Goal: Transaction & Acquisition: Purchase product/service

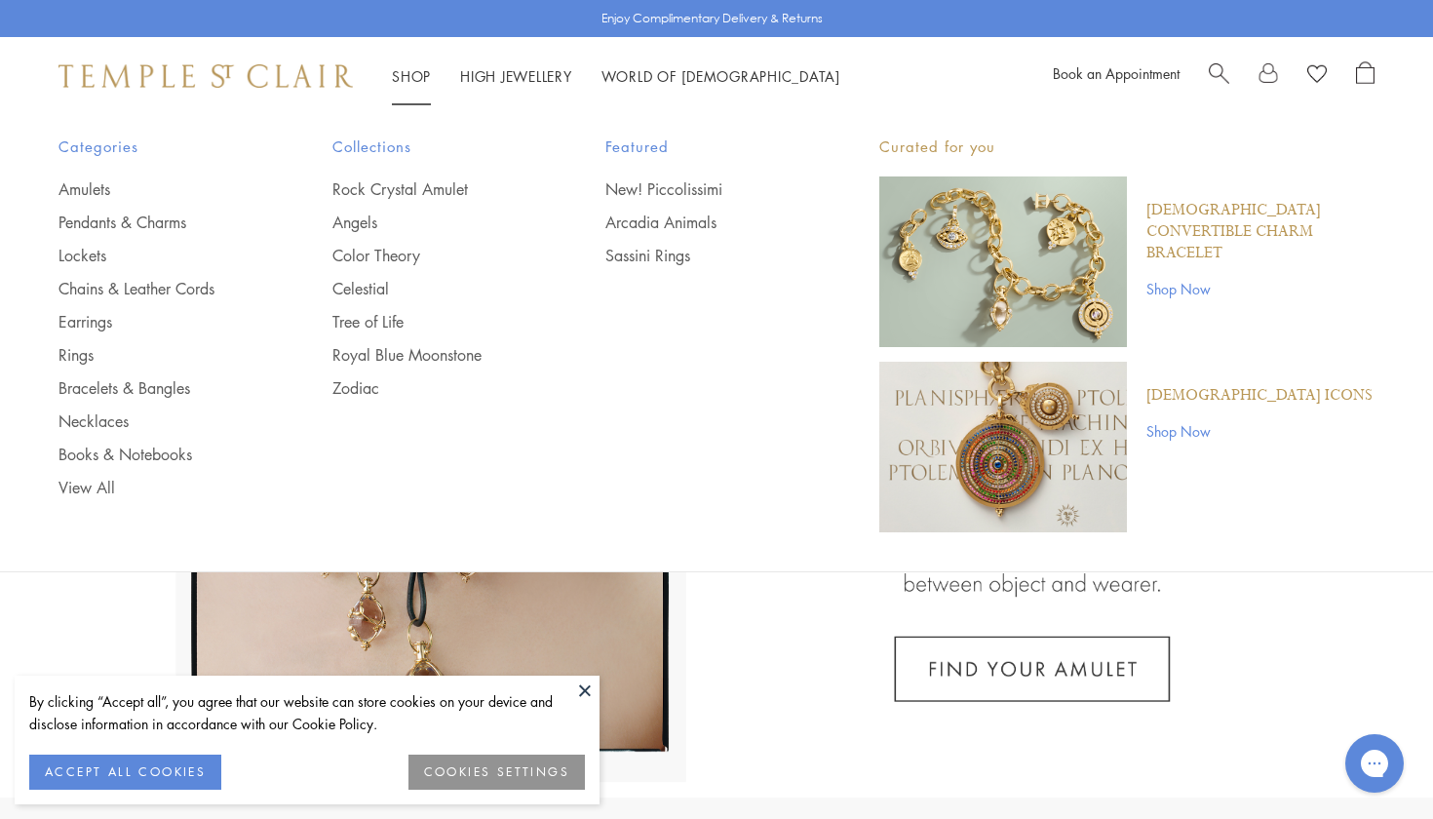
click at [402, 85] on li "Shop Shop Categories Amulets Pendants & Charms Lockets Chains & Leather Cords E…" at bounding box center [411, 76] width 39 height 24
click at [81, 355] on link "Rings" at bounding box center [156, 354] width 196 height 21
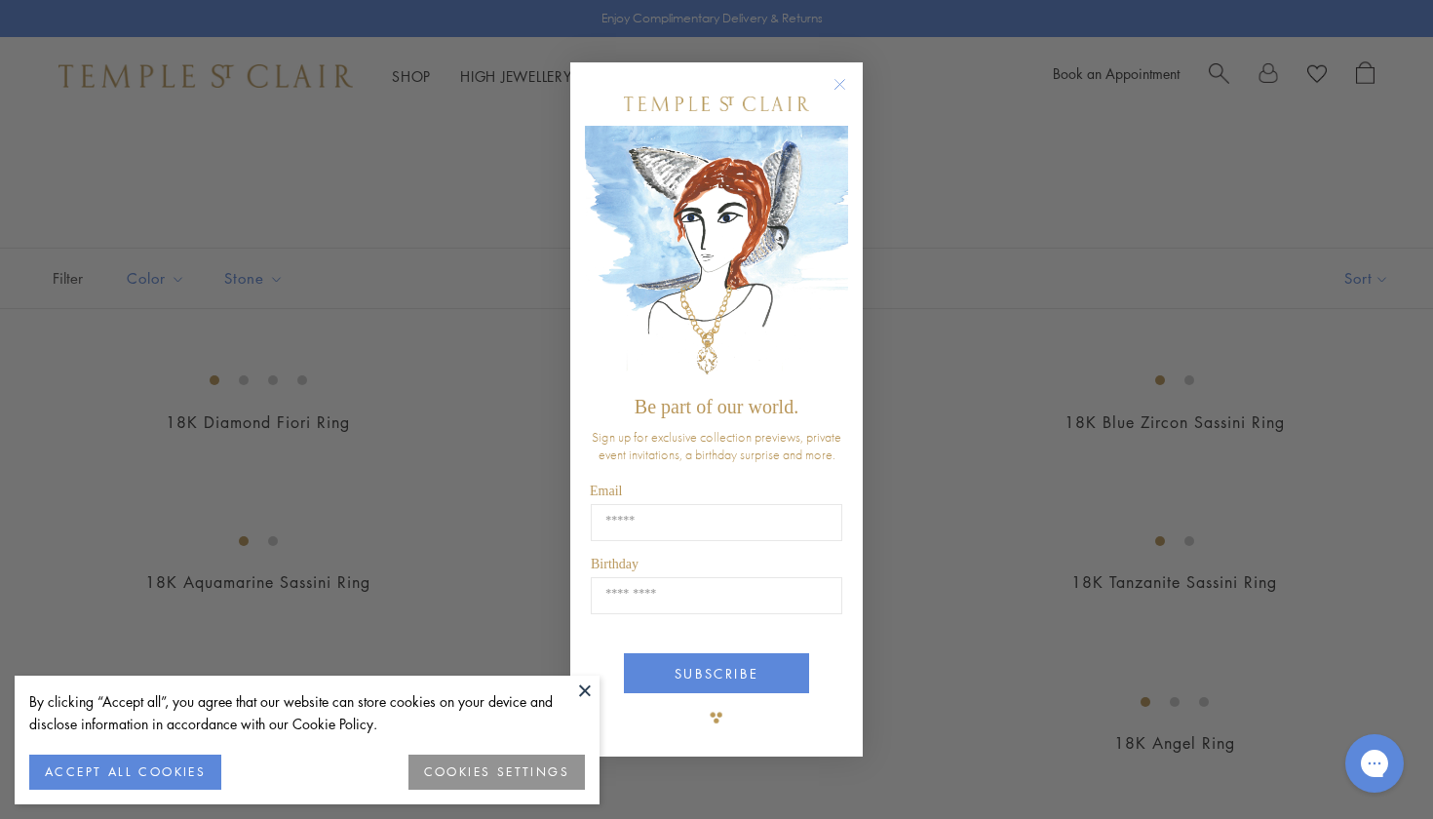
click at [847, 87] on circle "Close dialog" at bounding box center [840, 84] width 23 height 23
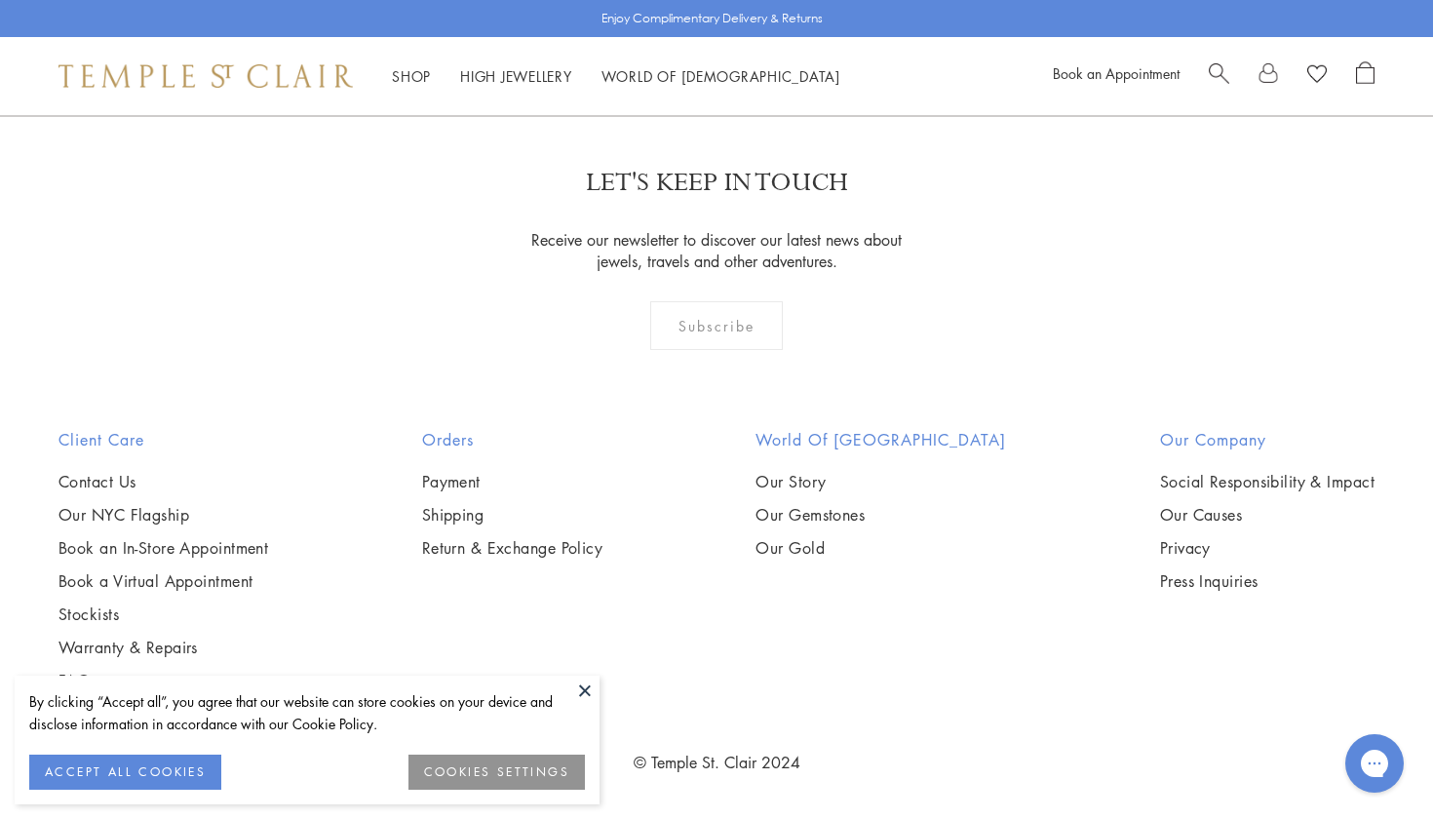
scroll to position [8431, 0]
click at [0, 0] on img at bounding box center [0, 0] width 0 height 0
click at [718, 37] on link "2" at bounding box center [717, 10] width 64 height 54
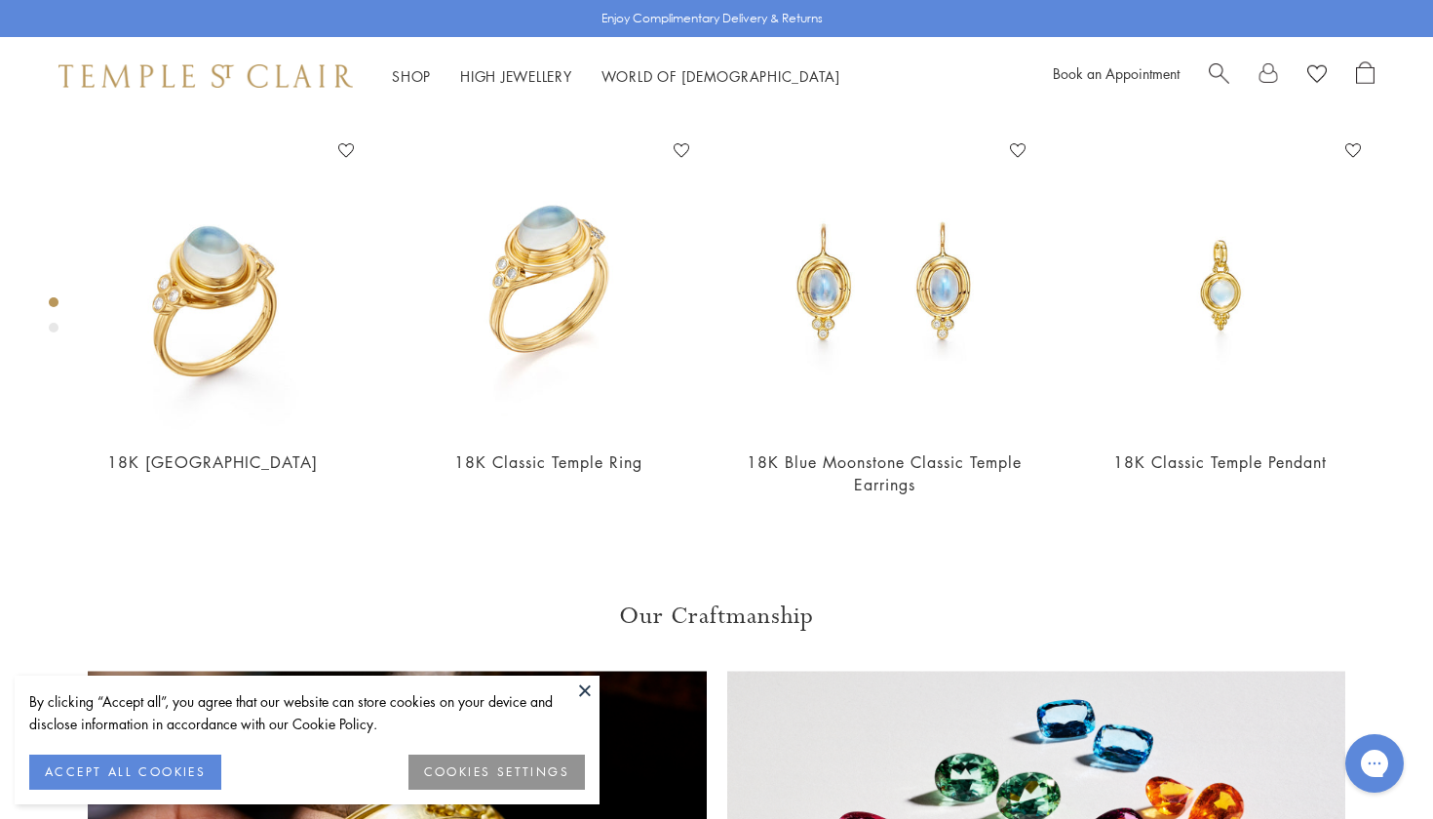
scroll to position [115, 0]
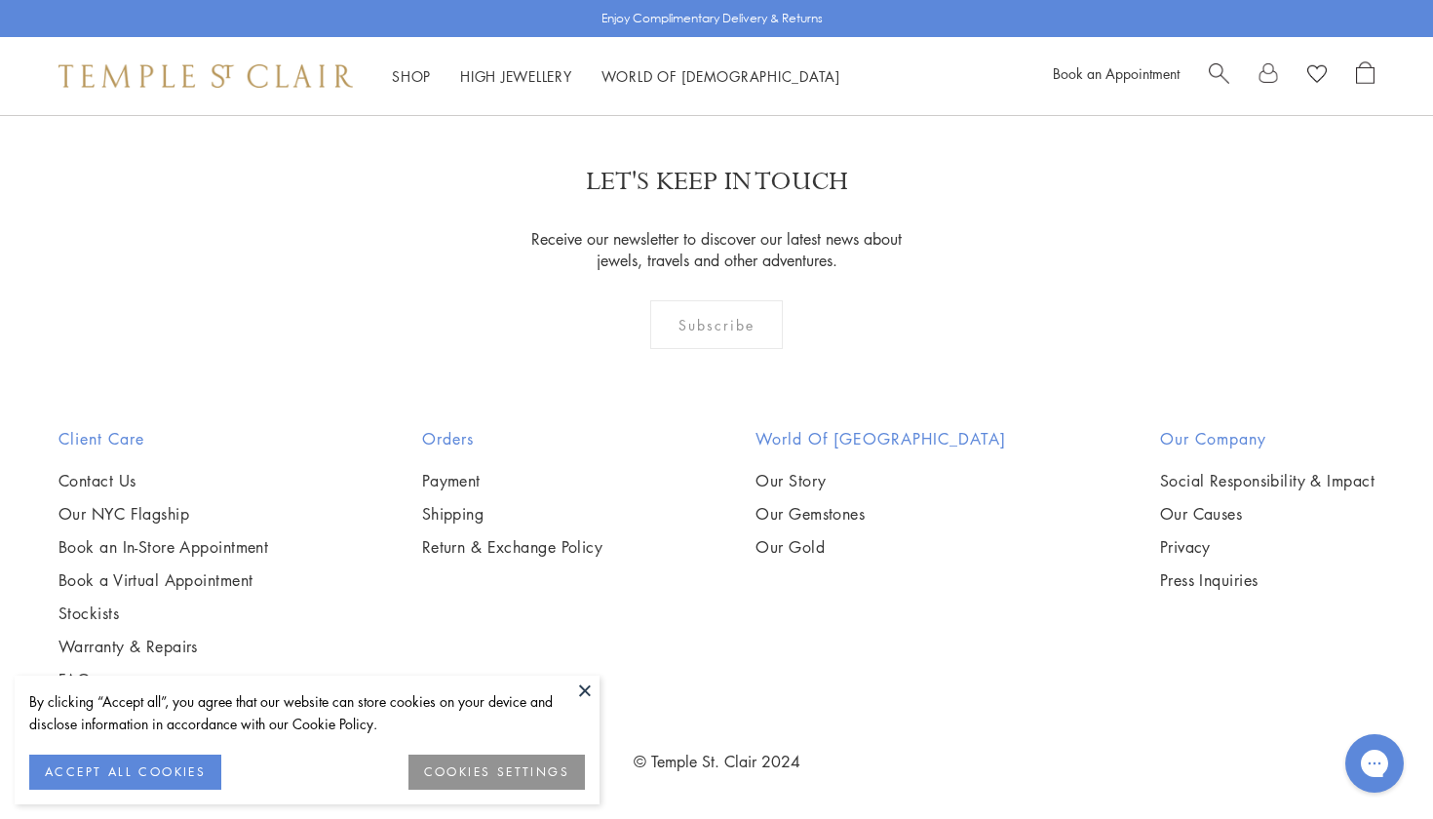
scroll to position [1873, 0]
click at [0, 0] on img at bounding box center [0, 0] width 0 height 0
